Goal: Information Seeking & Learning: Find specific page/section

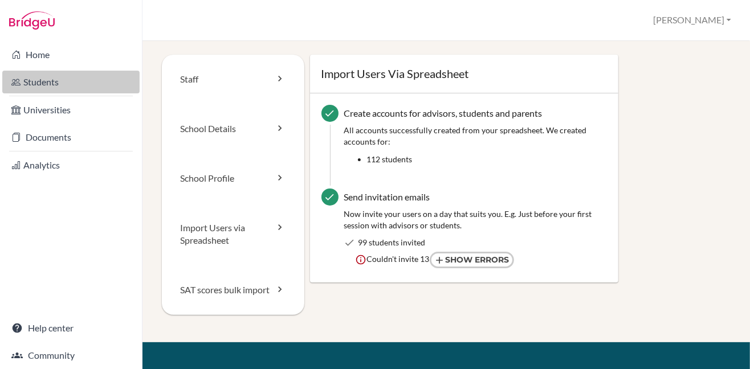
click at [47, 80] on link "Students" at bounding box center [70, 82] width 137 height 23
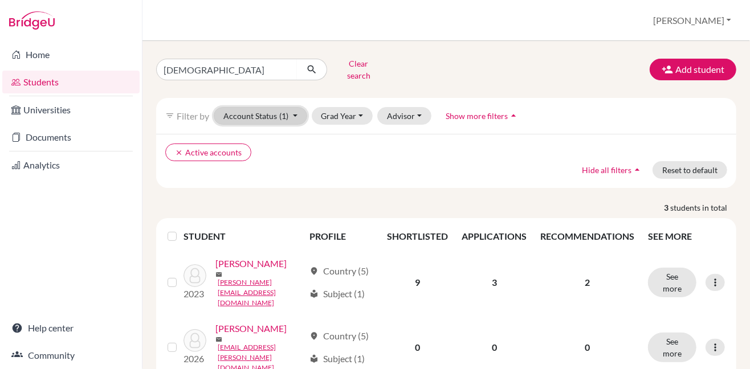
click at [295, 110] on button "Account Status (1)" at bounding box center [261, 116] width 94 height 18
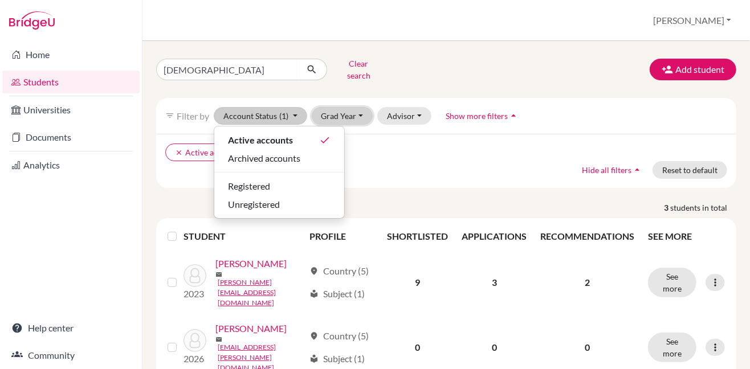
click at [359, 108] on button "Grad Year" at bounding box center [343, 116] width 62 height 18
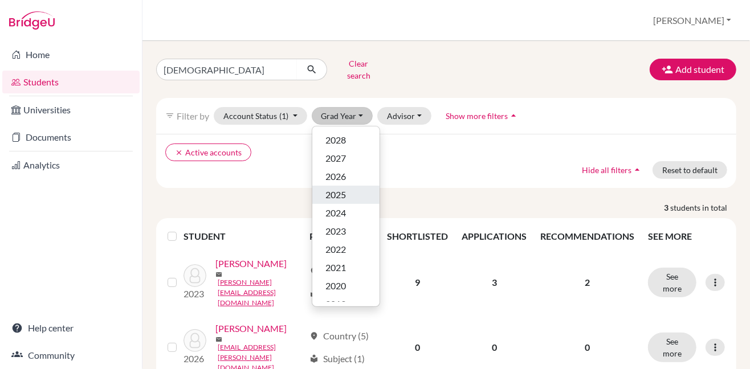
click at [347, 188] on div "2025" at bounding box center [346, 195] width 40 height 14
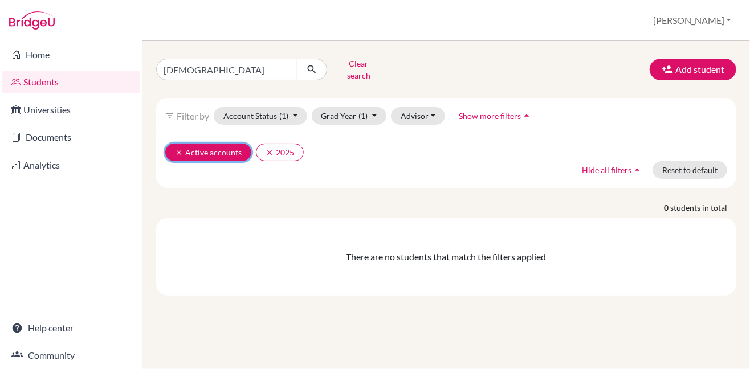
click at [177, 149] on icon "clear" at bounding box center [179, 153] width 8 height 8
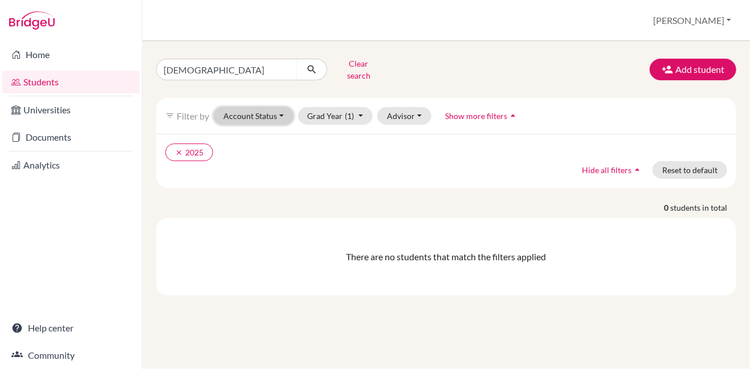
click at [249, 109] on button "Account Status" at bounding box center [254, 116] width 80 height 18
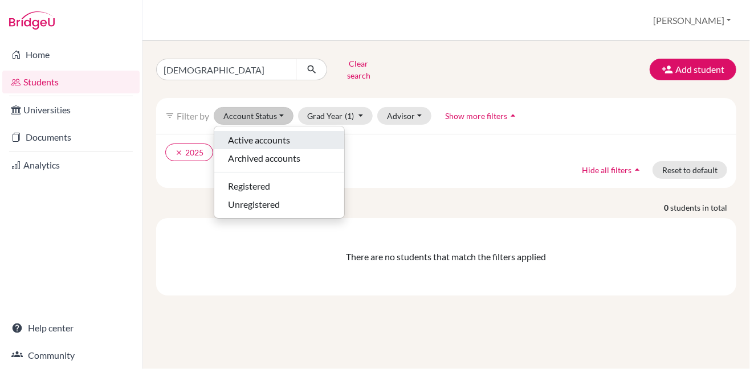
click at [250, 136] on span "Active accounts" at bounding box center [259, 140] width 62 height 14
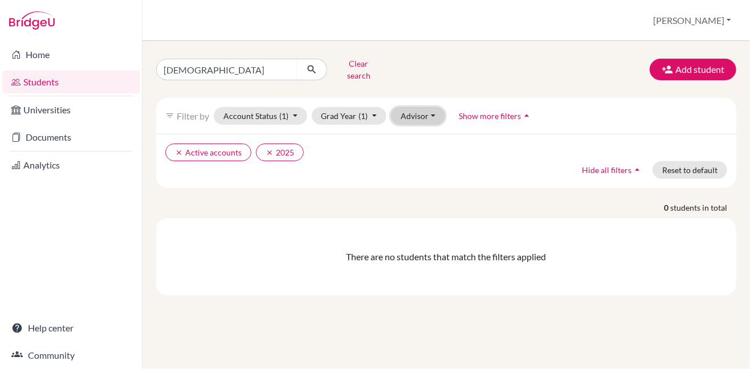
click at [431, 109] on button "Advisor" at bounding box center [418, 116] width 54 height 18
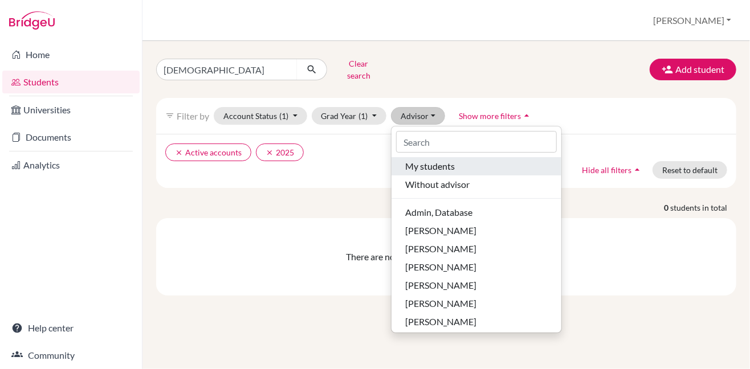
click at [424, 160] on span "My students" at bounding box center [430, 167] width 50 height 14
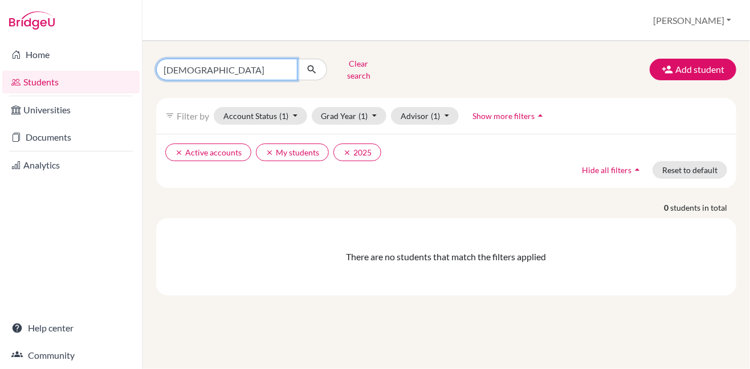
click at [285, 66] on input "[DEMOGRAPHIC_DATA]" at bounding box center [226, 70] width 141 height 22
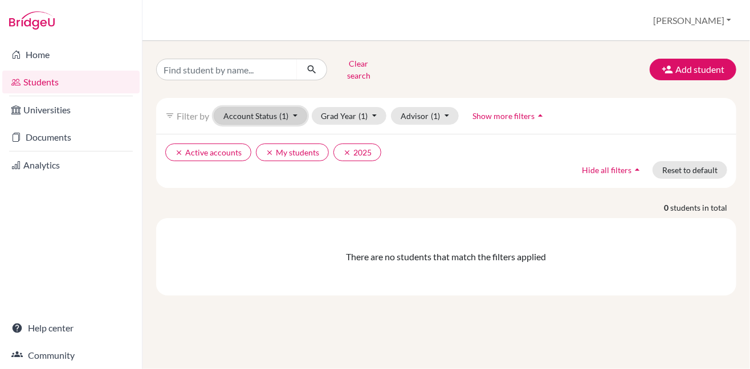
click at [261, 109] on button "Account Status (1)" at bounding box center [261, 116] width 94 height 18
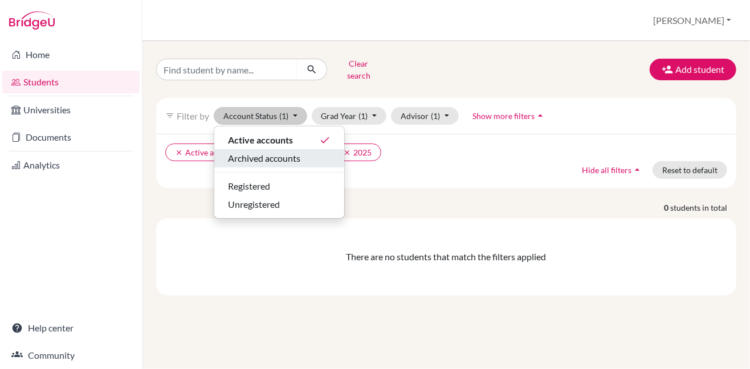
click at [262, 153] on span "Archived accounts" at bounding box center [264, 159] width 72 height 14
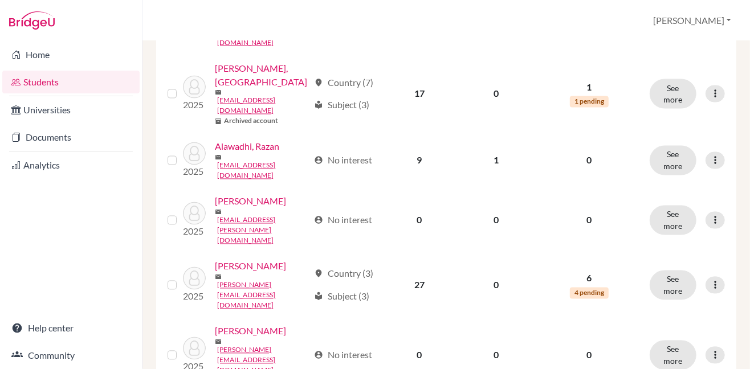
scroll to position [984, 0]
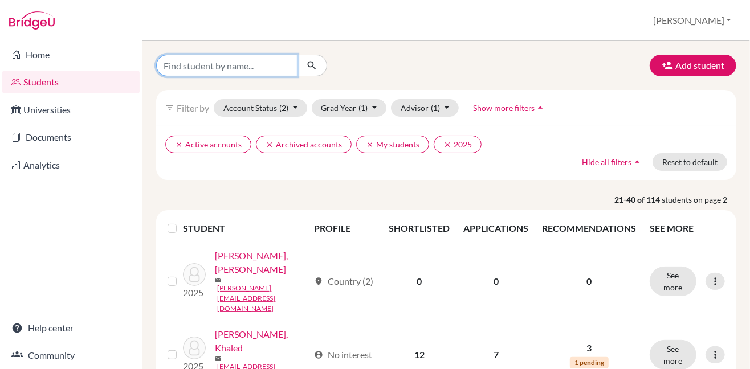
click at [269, 61] on input "Find student by name..." at bounding box center [226, 66] width 141 height 22
type input "ghanem"
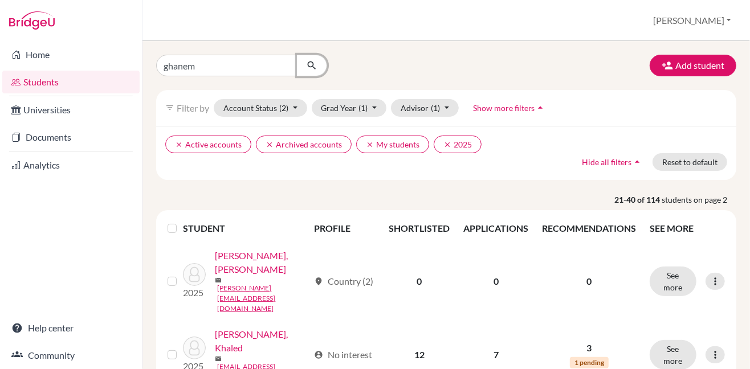
click at [308, 63] on icon "submit" at bounding box center [311, 65] width 11 height 11
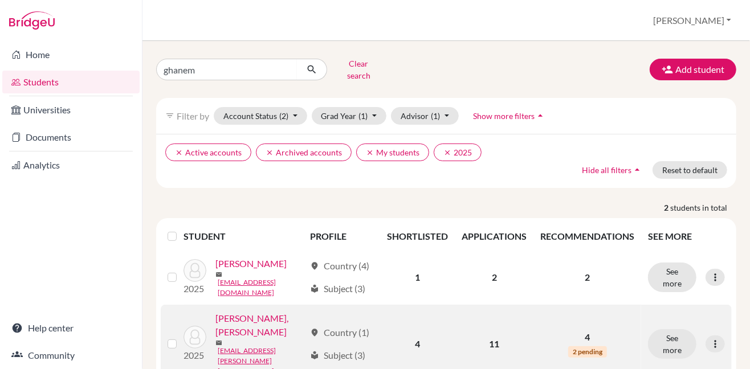
click at [264, 313] on link "[PERSON_NAME], [PERSON_NAME]" at bounding box center [261, 325] width 90 height 27
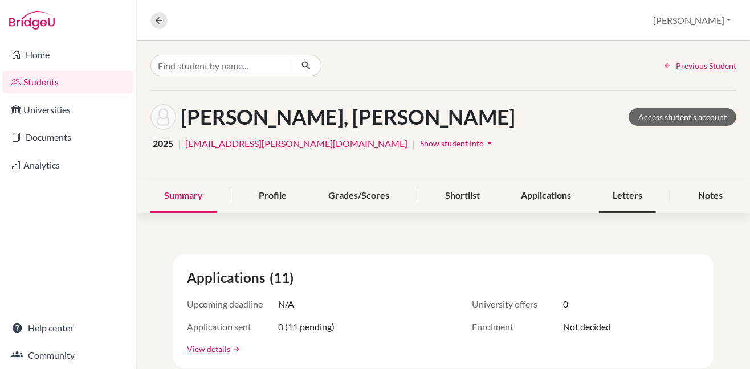
click at [618, 193] on div "Letters" at bounding box center [627, 197] width 57 height 34
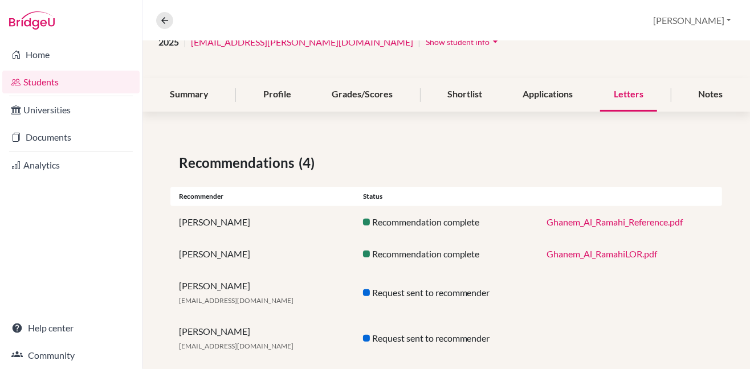
scroll to position [120, 0]
